Goal: Check status: Check status

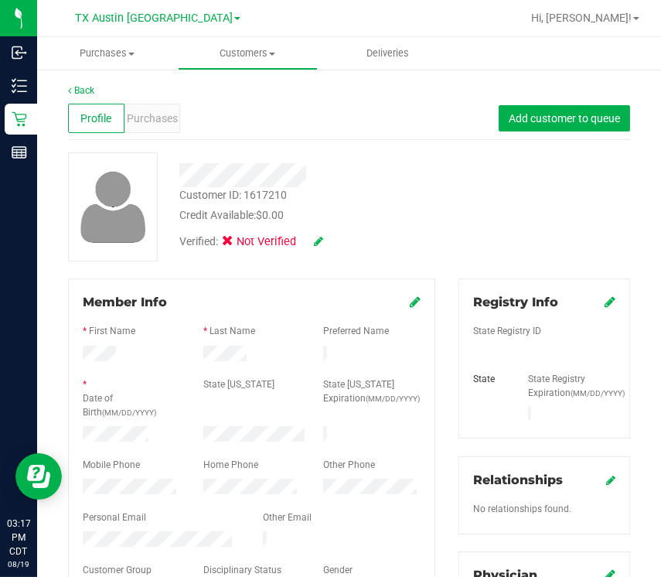
click at [316, 244] on icon at bounding box center [318, 241] width 9 height 11
click at [342, 243] on icon at bounding box center [339, 242] width 12 height 11
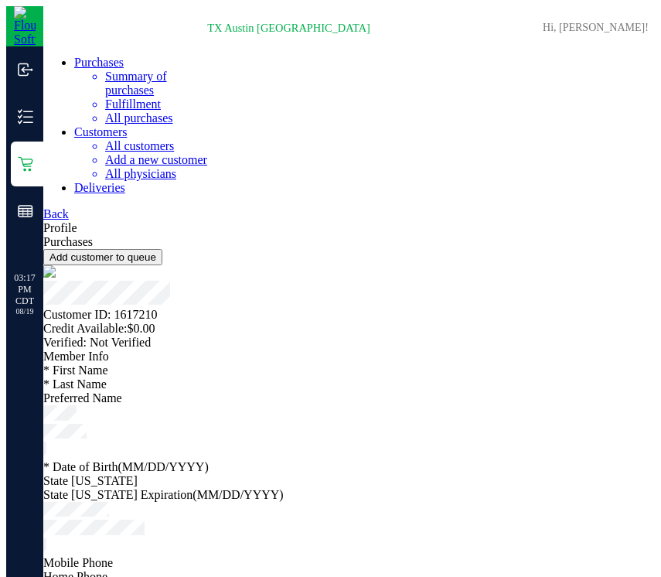
click at [43, 207] on icon at bounding box center [43, 213] width 0 height 13
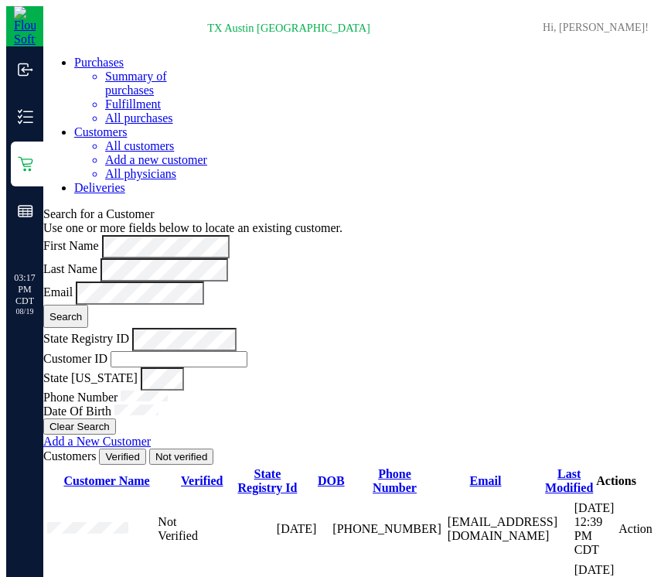
scroll to position [749, 0]
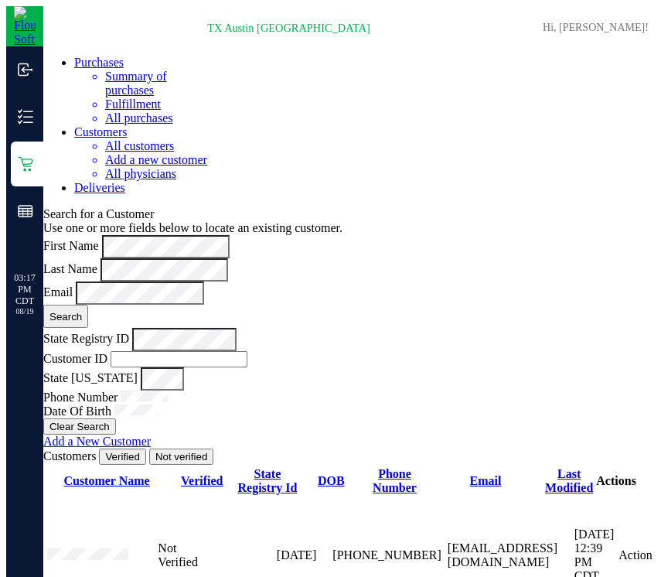
click at [125, 181] on uib-tab-heading "Deliveries" at bounding box center [99, 187] width 51 height 13
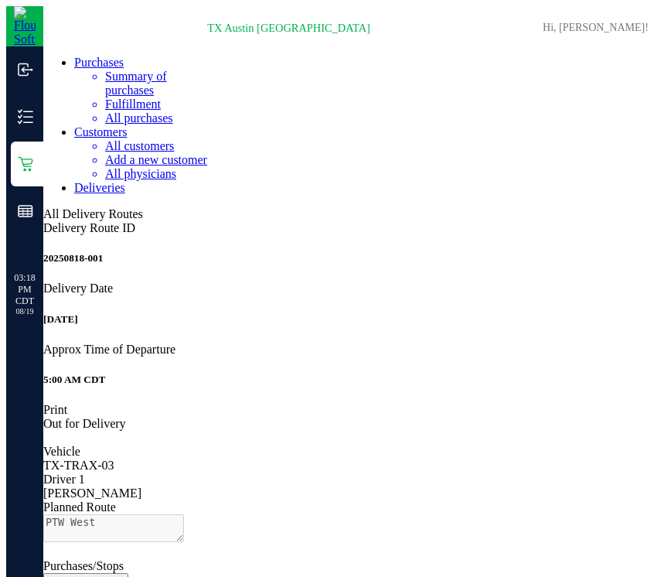
click at [338, 445] on div "Vehicle TX-TRAX-03 Driver 1 Nathaniel Castillo Planned Route" at bounding box center [349, 495] width 612 height 101
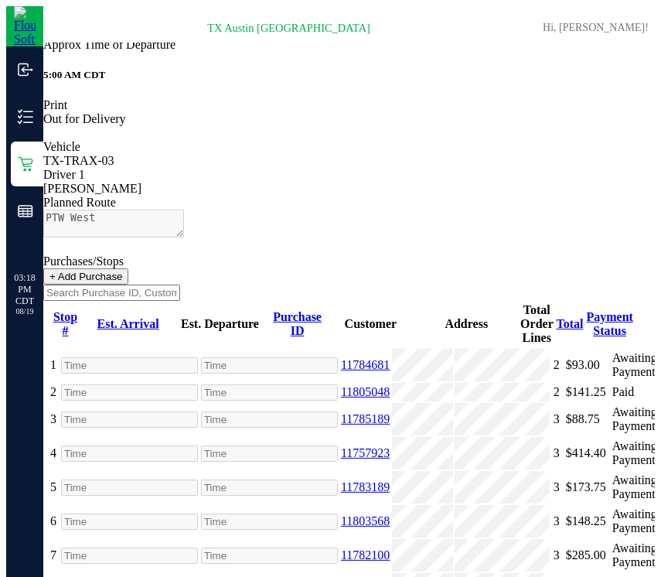
scroll to position [305, 0]
click at [341, 358] on div "11784681" at bounding box center [365, 365] width 49 height 14
copy link "11784681"
click at [340, 383] on td "11805048" at bounding box center [365, 392] width 50 height 19
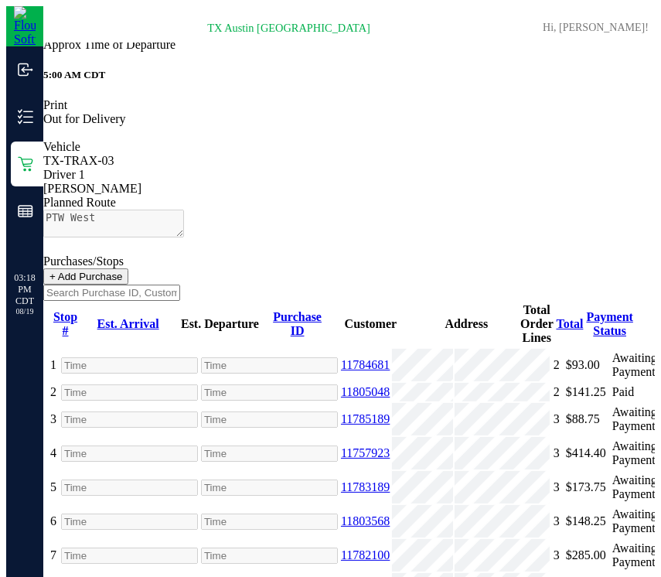
click at [340, 383] on td "11805048" at bounding box center [365, 392] width 50 height 19
click at [340, 403] on td "11785189" at bounding box center [365, 419] width 50 height 32
copy link "11785189"
click at [340, 437] on td "11757923" at bounding box center [365, 453] width 50 height 32
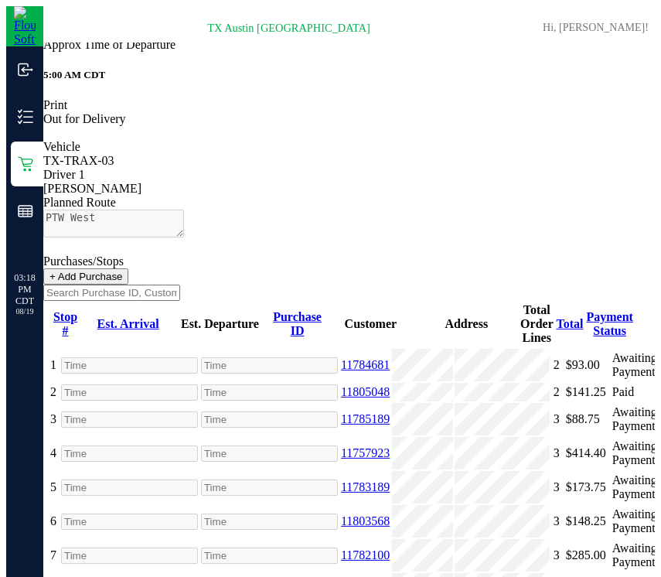
click at [340, 437] on td "11757923" at bounding box center [365, 453] width 50 height 32
click at [340, 539] on td "11782100" at bounding box center [365, 555] width 50 height 32
copy link "11782100"
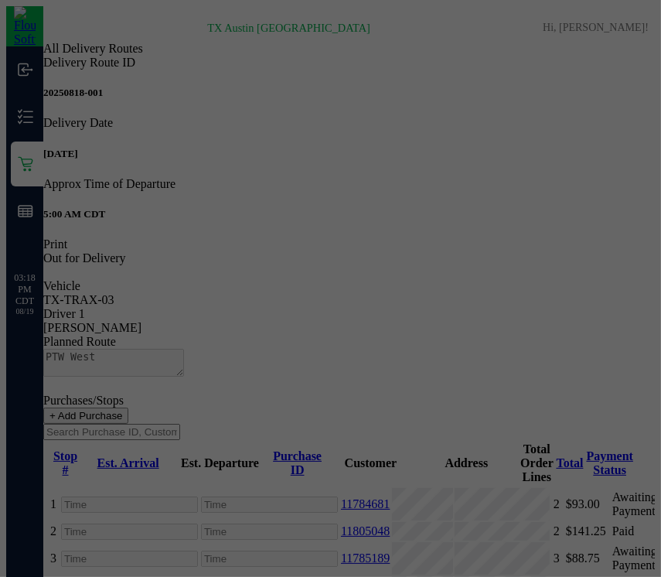
click at [271, 522] on div at bounding box center [330, 288] width 661 height 577
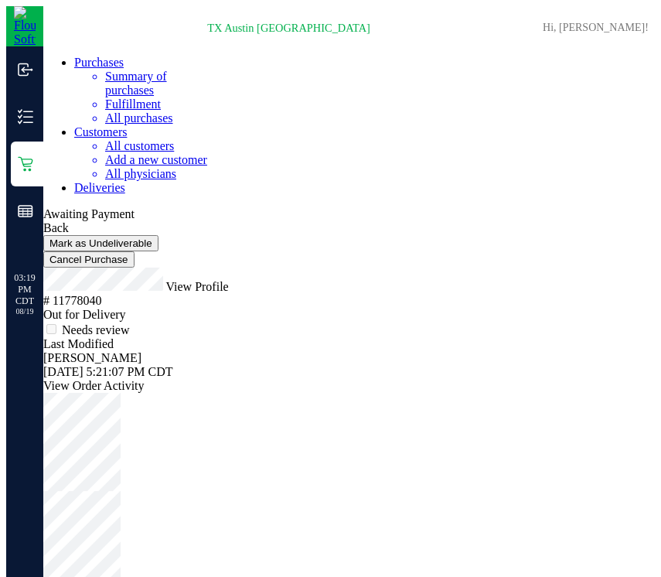
click at [101, 294] on span "# 11778040" at bounding box center [72, 300] width 58 height 13
copy span "11778040"
click at [221, 268] on div "View Profile" at bounding box center [349, 281] width 612 height 26
click at [225, 280] on span "View Profile" at bounding box center [196, 286] width 63 height 13
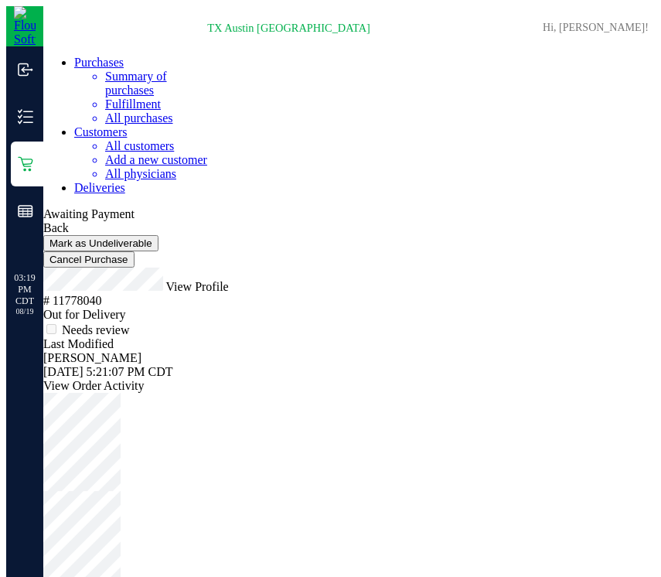
click at [125, 181] on span "Deliveries" at bounding box center [99, 187] width 51 height 13
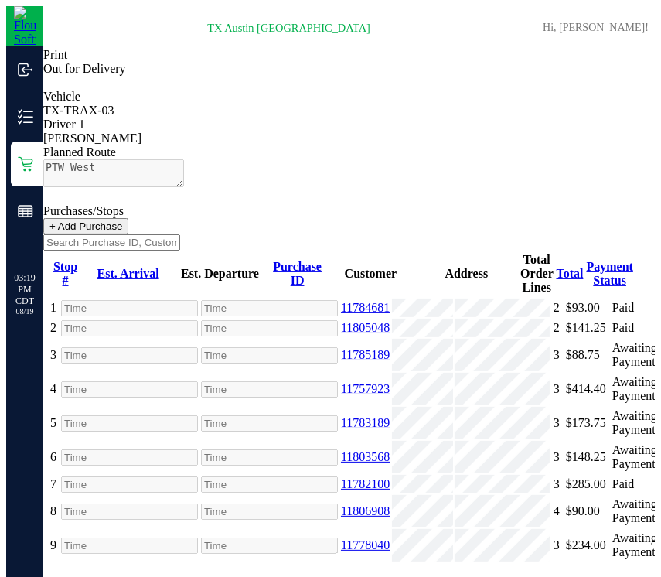
scroll to position [70, 0]
click at [341, 348] on link "11785189" at bounding box center [365, 354] width 49 height 13
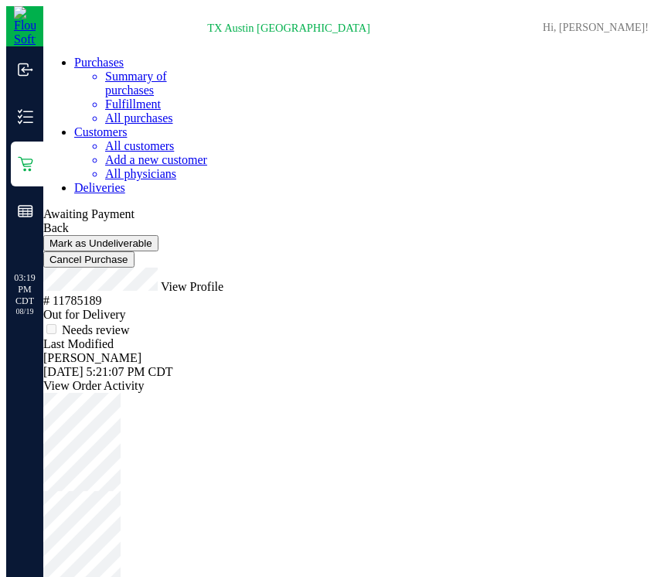
click at [101, 294] on span "# 11785189" at bounding box center [72, 300] width 58 height 13
copy span "11785189"
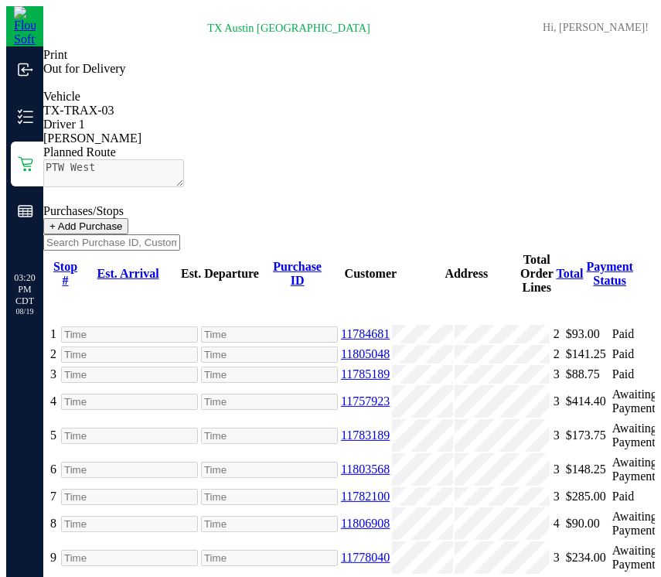
scroll to position [138, 0]
